Goal: Transaction & Acquisition: Purchase product/service

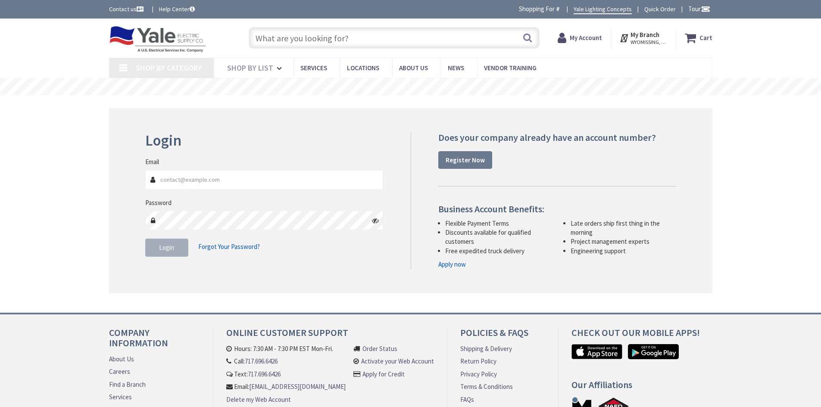
type input "[EMAIL_ADDRESS][DOMAIN_NAME]"
click at [175, 252] on button "Login" at bounding box center [166, 248] width 43 height 18
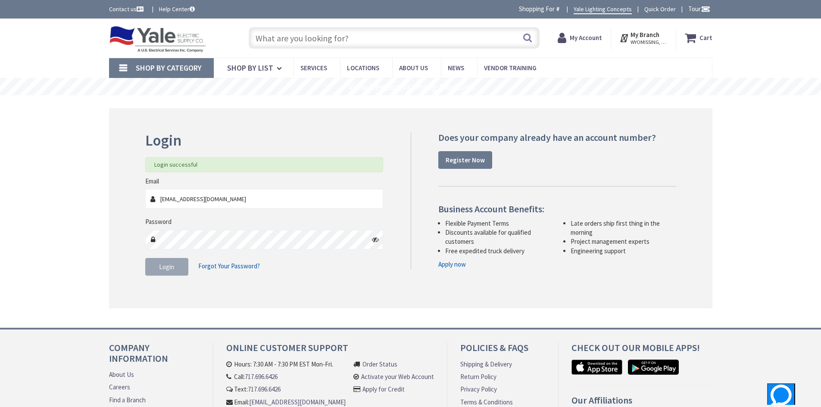
click at [334, 42] on input "text" at bounding box center [394, 38] width 291 height 22
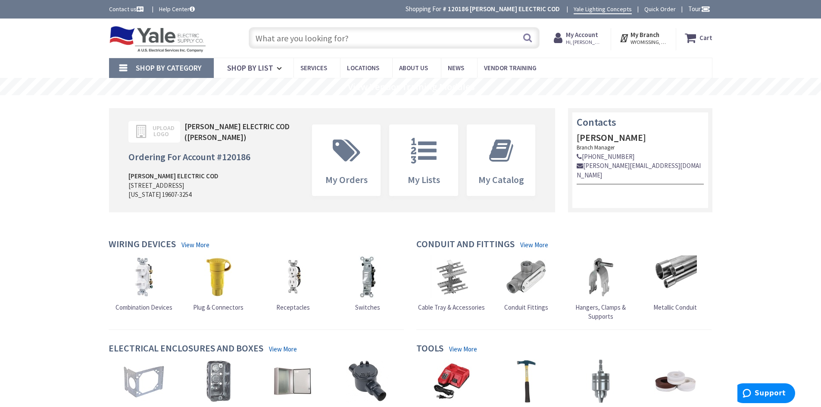
click at [331, 31] on input "text" at bounding box center [394, 38] width 291 height 22
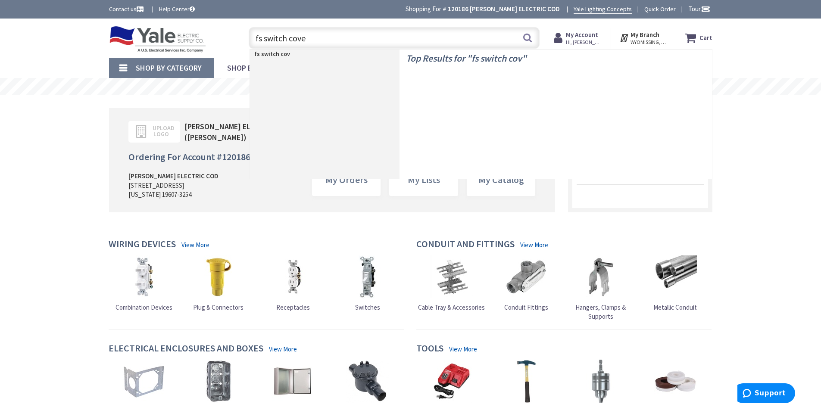
type input "fs switch cover"
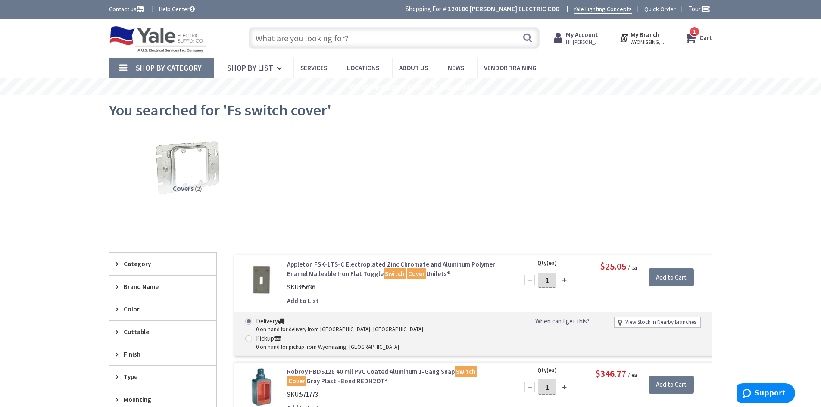
click at [283, 40] on input "text" at bounding box center [394, 38] width 291 height 22
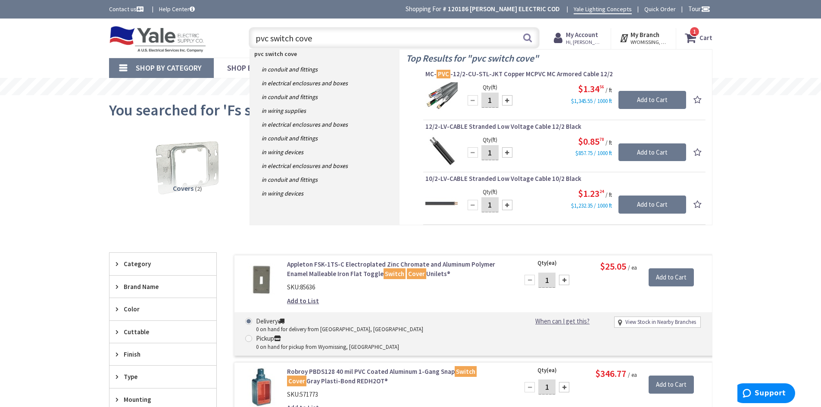
type input "pvc switch cover"
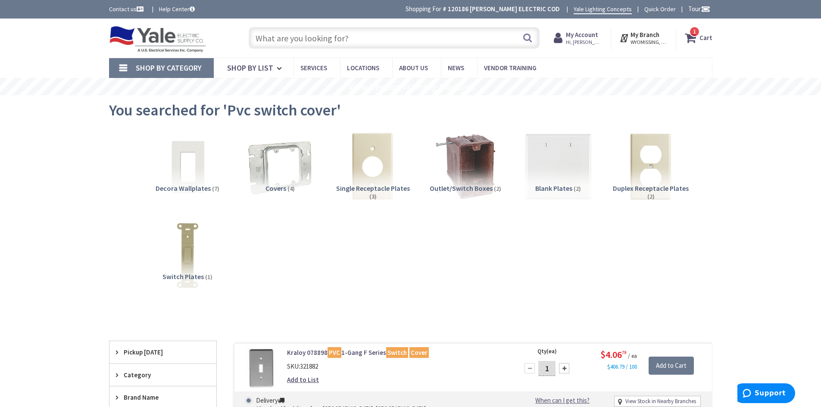
click at [372, 36] on input "text" at bounding box center [394, 38] width 291 height 22
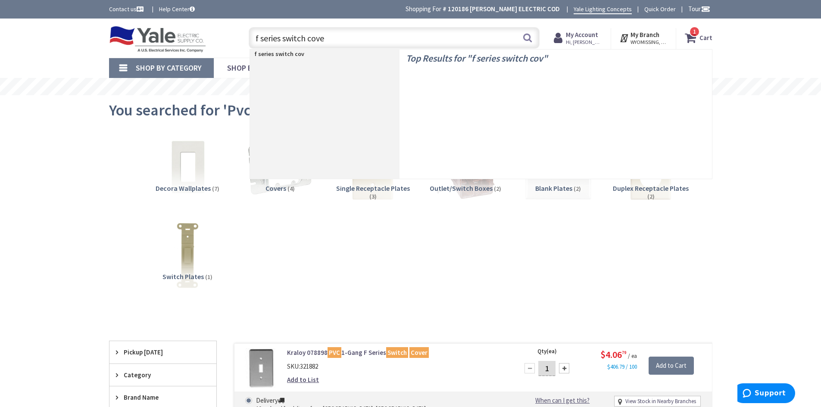
type input "f series switch cover"
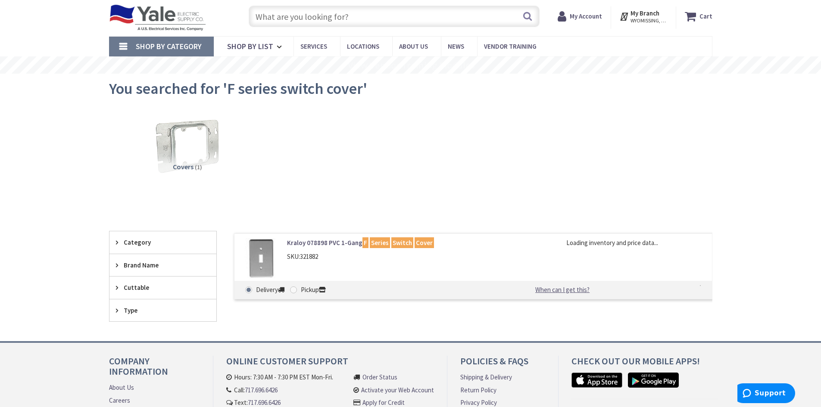
scroll to position [86, 0]
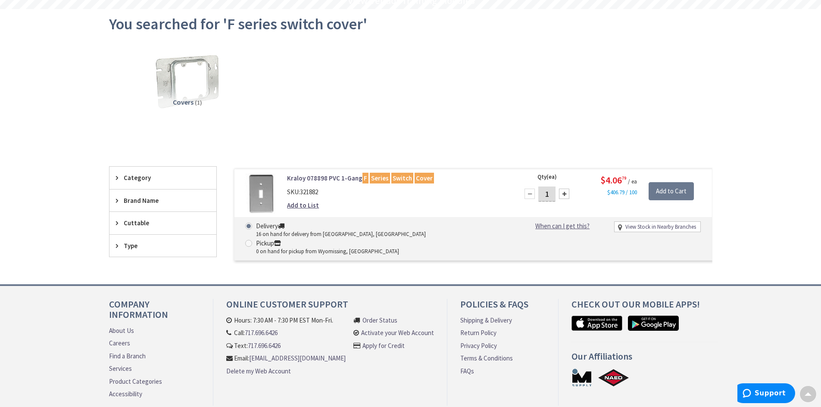
click at [341, 176] on link "Kraloy 078898 PVC 1-Gang F Series Switch Cover" at bounding box center [396, 178] width 219 height 9
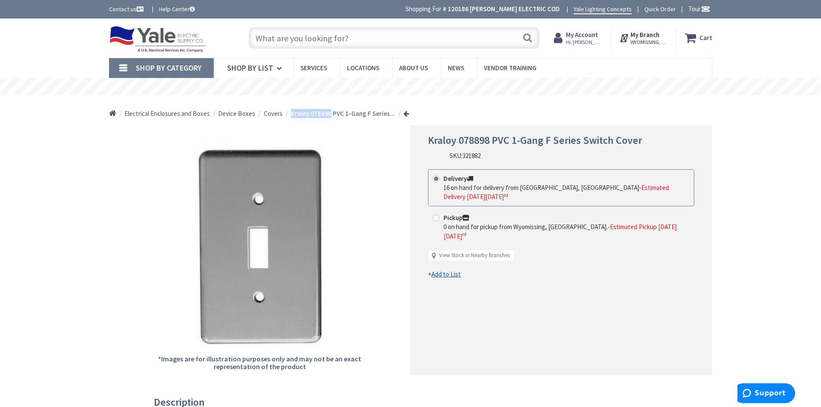
drag, startPoint x: 288, startPoint y: 114, endPoint x: 325, endPoint y: 116, distance: 37.1
click at [325, 116] on strong "Kraloy 078898 PVC 1-Gang F Series..." at bounding box center [343, 113] width 104 height 8
